Goal: Task Accomplishment & Management: Manage account settings

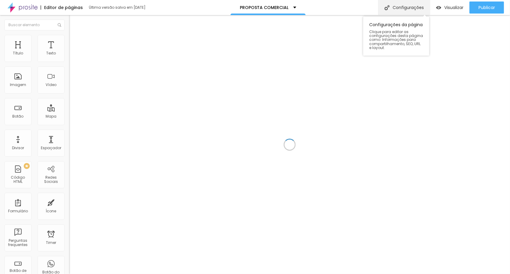
click at [411, 9] on div "Configurações" at bounding box center [404, 7] width 52 height 15
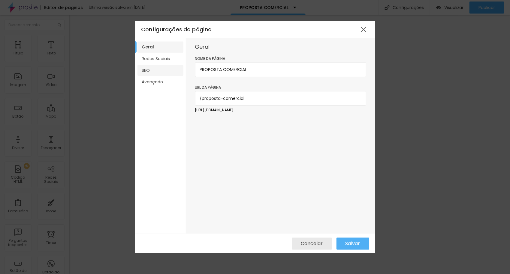
click at [157, 71] on li "SEO" at bounding box center [161, 70] width 46 height 11
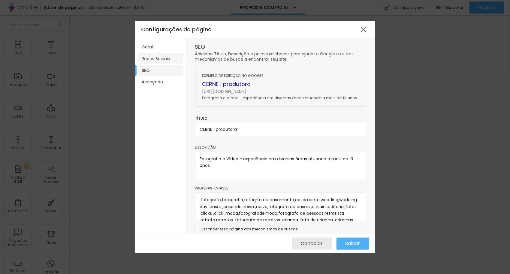
click at [159, 58] on li "Redes Sociais" at bounding box center [161, 58] width 46 height 11
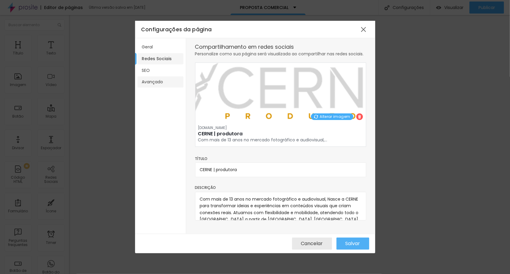
click at [156, 81] on li "Avançado" at bounding box center [161, 81] width 46 height 11
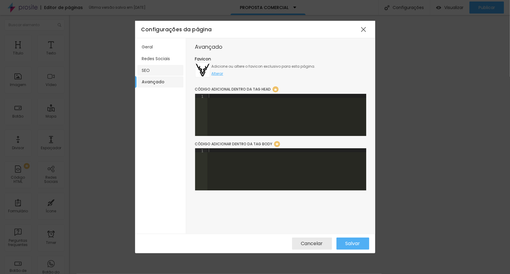
click at [155, 67] on li "SEO" at bounding box center [161, 70] width 46 height 11
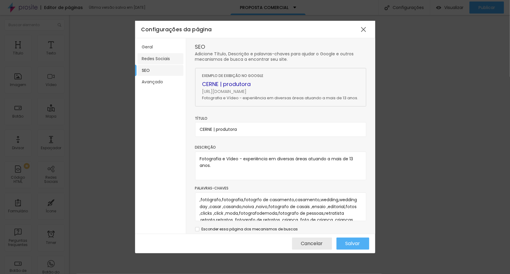
click at [173, 60] on li "Redes Sociais" at bounding box center [161, 58] width 46 height 11
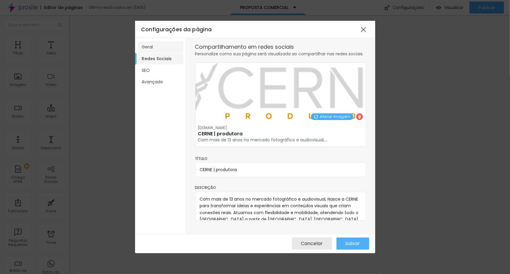
click at [156, 49] on li "Geral" at bounding box center [161, 46] width 46 height 11
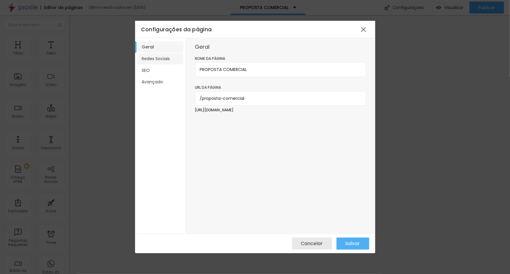
click at [157, 61] on li "Redes Sociais" at bounding box center [161, 58] width 46 height 11
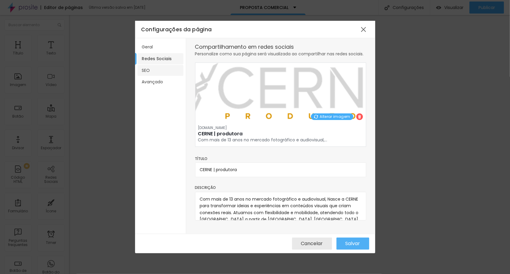
drag, startPoint x: 158, startPoint y: 69, endPoint x: 157, endPoint y: 72, distance: 3.4
click at [158, 69] on li "SEO" at bounding box center [161, 70] width 46 height 11
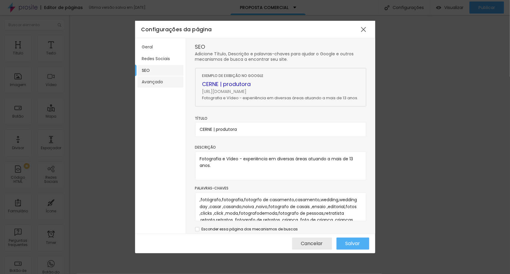
click at [147, 81] on li "Avançado" at bounding box center [161, 81] width 46 height 11
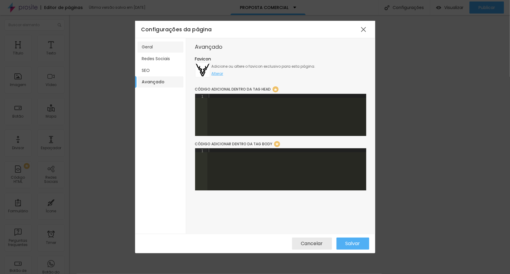
click at [155, 46] on li "Geral" at bounding box center [161, 46] width 46 height 11
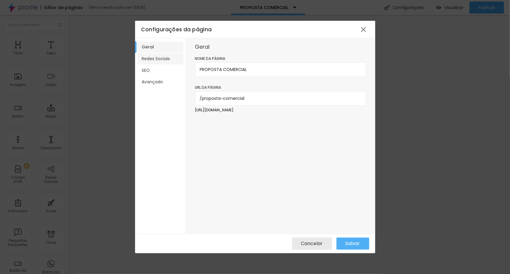
click at [156, 60] on li "Redes Sociais" at bounding box center [161, 58] width 46 height 11
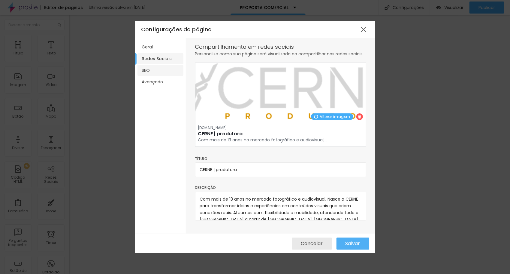
click at [152, 72] on li "SEO" at bounding box center [161, 70] width 46 height 11
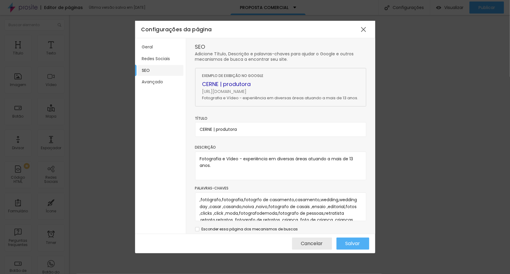
scroll to position [8, 0]
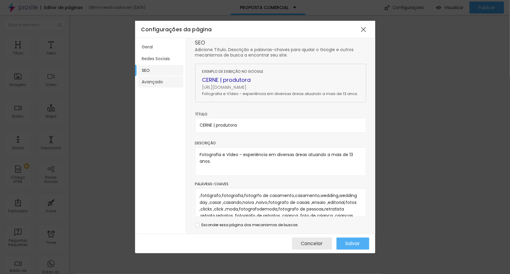
click at [164, 79] on li "Avançado" at bounding box center [161, 81] width 46 height 11
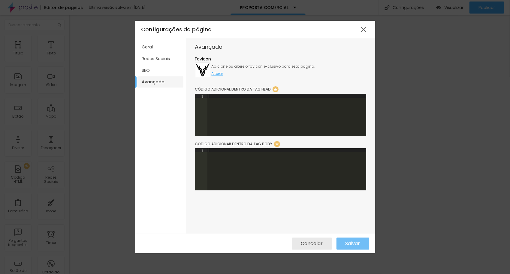
click at [344, 243] on button "Salvar" at bounding box center [353, 243] width 33 height 12
click at [363, 28] on div at bounding box center [363, 29] width 11 height 11
